Goal: Browse casually

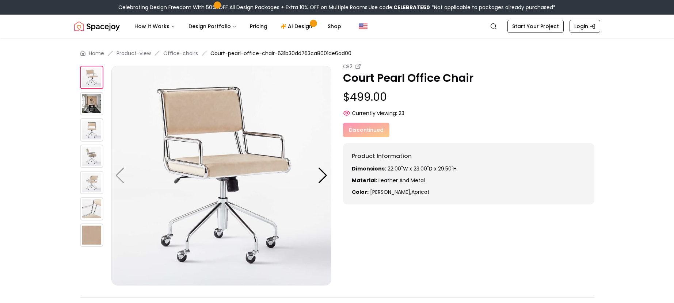
click at [86, 104] on img at bounding box center [91, 103] width 23 height 23
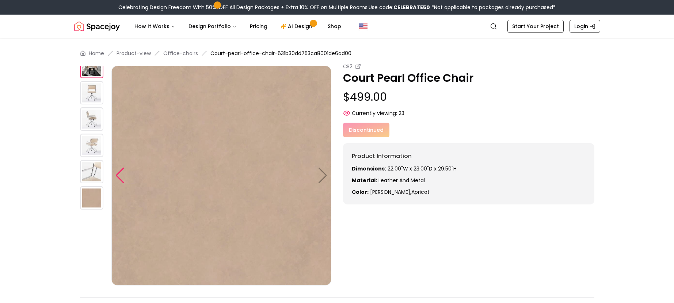
click at [116, 170] on div at bounding box center [120, 176] width 10 height 16
click at [87, 93] on img at bounding box center [91, 92] width 23 height 23
click at [87, 115] on img at bounding box center [91, 118] width 23 height 23
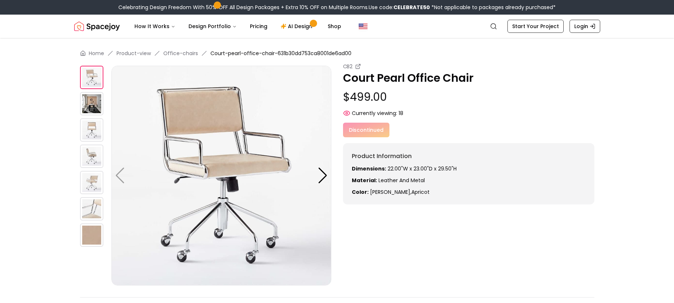
click at [93, 103] on img at bounding box center [91, 103] width 23 height 23
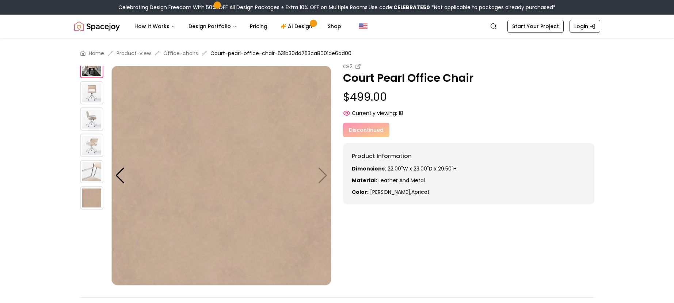
click at [93, 92] on img at bounding box center [91, 92] width 23 height 23
click at [92, 123] on img at bounding box center [91, 118] width 23 height 23
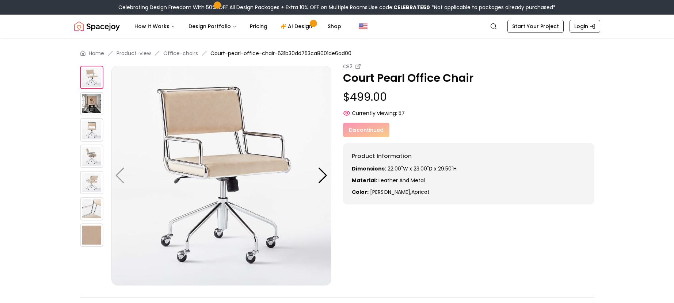
click at [85, 151] on img at bounding box center [91, 156] width 23 height 23
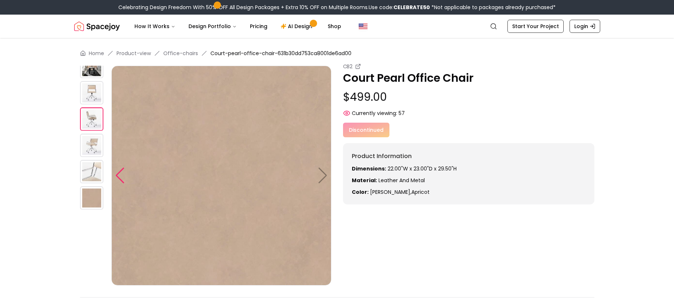
click at [122, 178] on div at bounding box center [120, 176] width 10 height 16
click at [118, 178] on div at bounding box center [120, 176] width 10 height 16
click at [325, 178] on img at bounding box center [221, 176] width 220 height 220
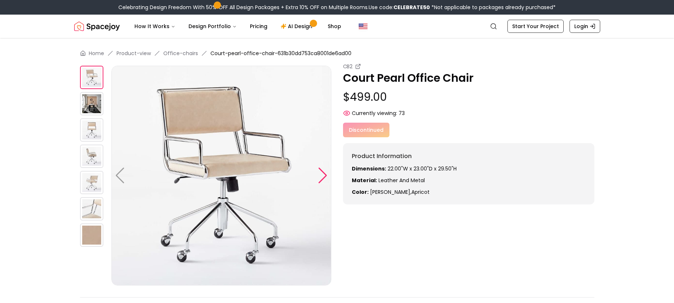
click at [323, 179] on div at bounding box center [323, 176] width 10 height 16
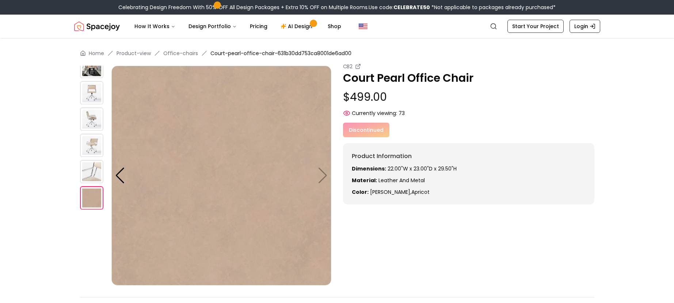
click at [324, 178] on img at bounding box center [221, 176] width 220 height 220
click at [118, 174] on div at bounding box center [120, 176] width 10 height 16
